Goal: Task Accomplishment & Management: Use online tool/utility

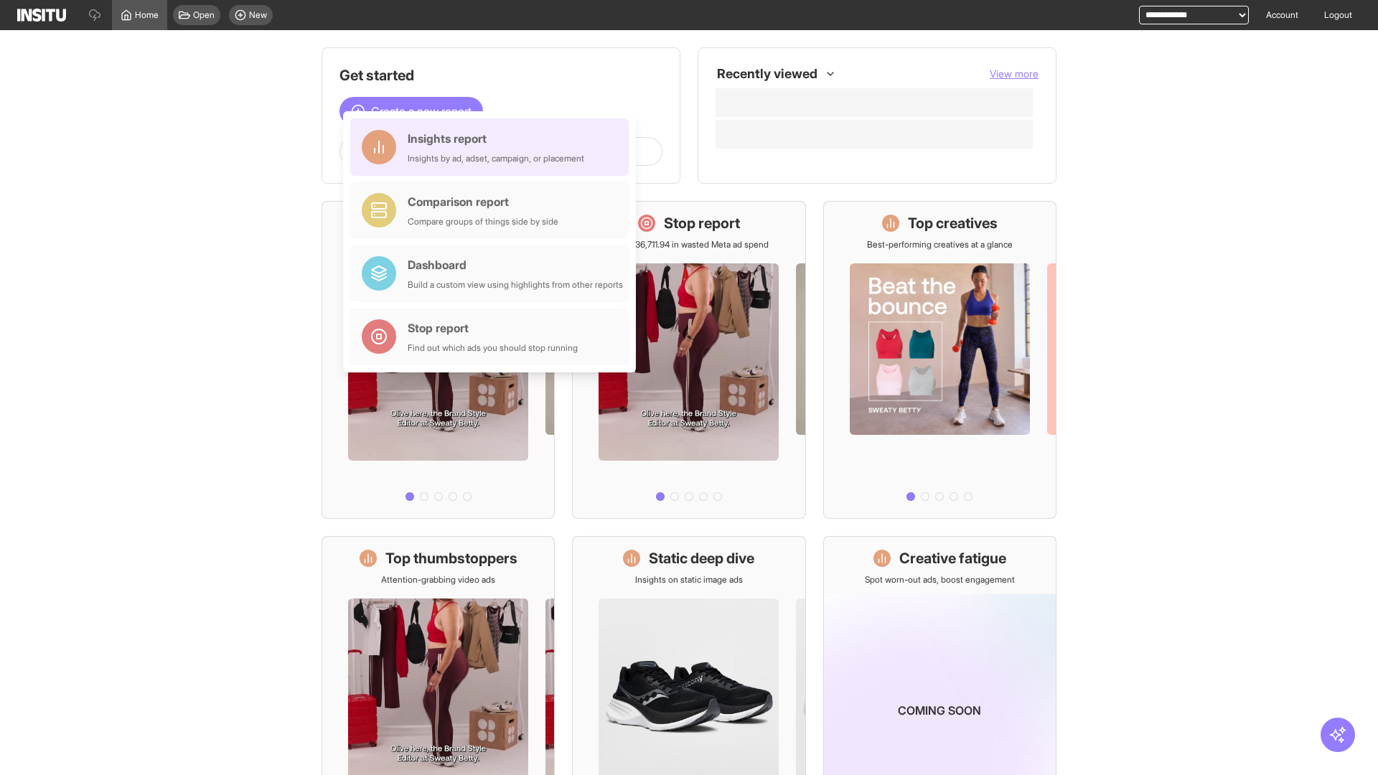
click at [493, 147] on div "Insights report Insights by ad, adset, campaign, or placement" at bounding box center [496, 147] width 177 height 34
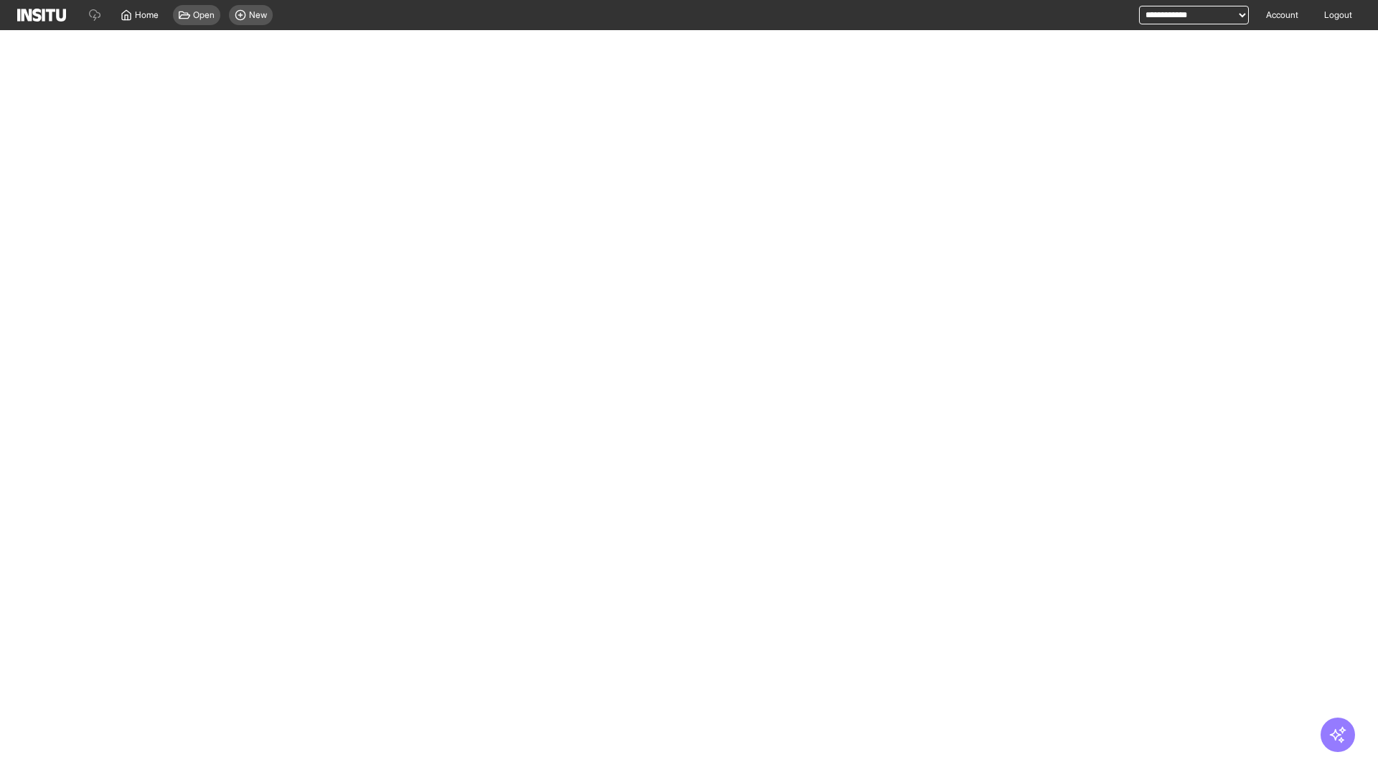
select select "**"
